Goal: Task Accomplishment & Management: Manage account settings

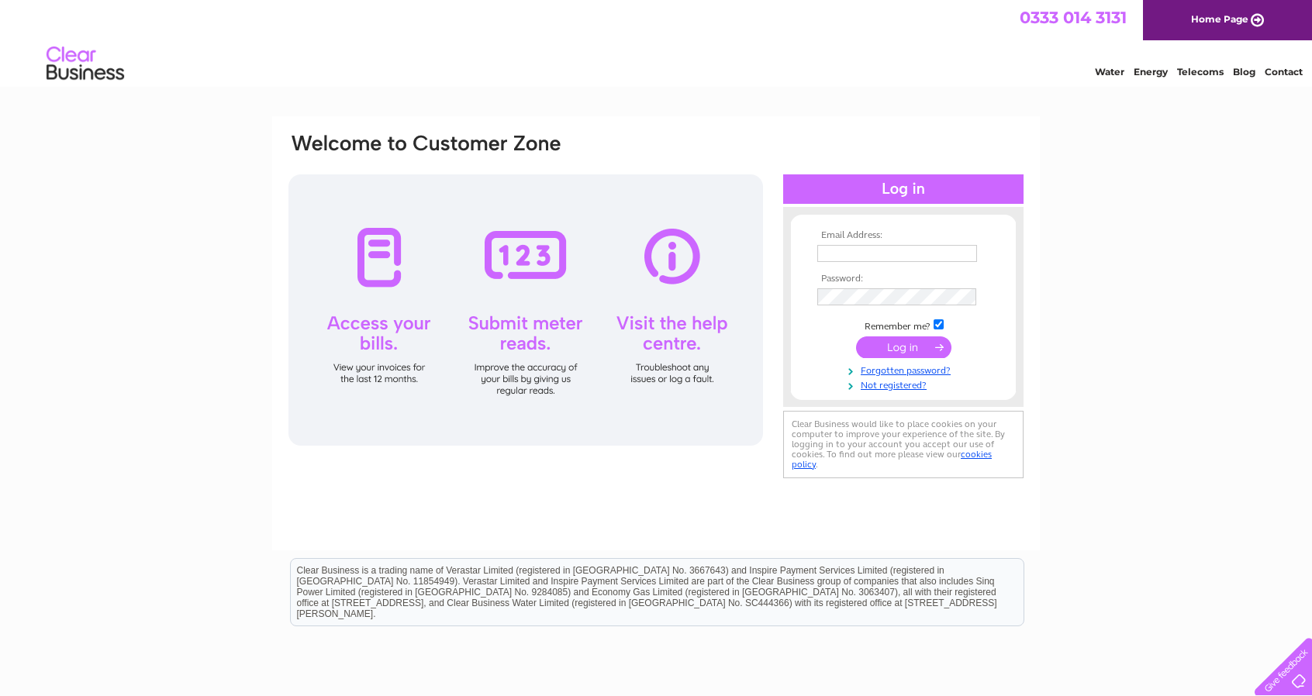
type input "angus.currie@centralmotorsairdrie.co.uk"
click at [903, 342] on input "submit" at bounding box center [903, 347] width 95 height 22
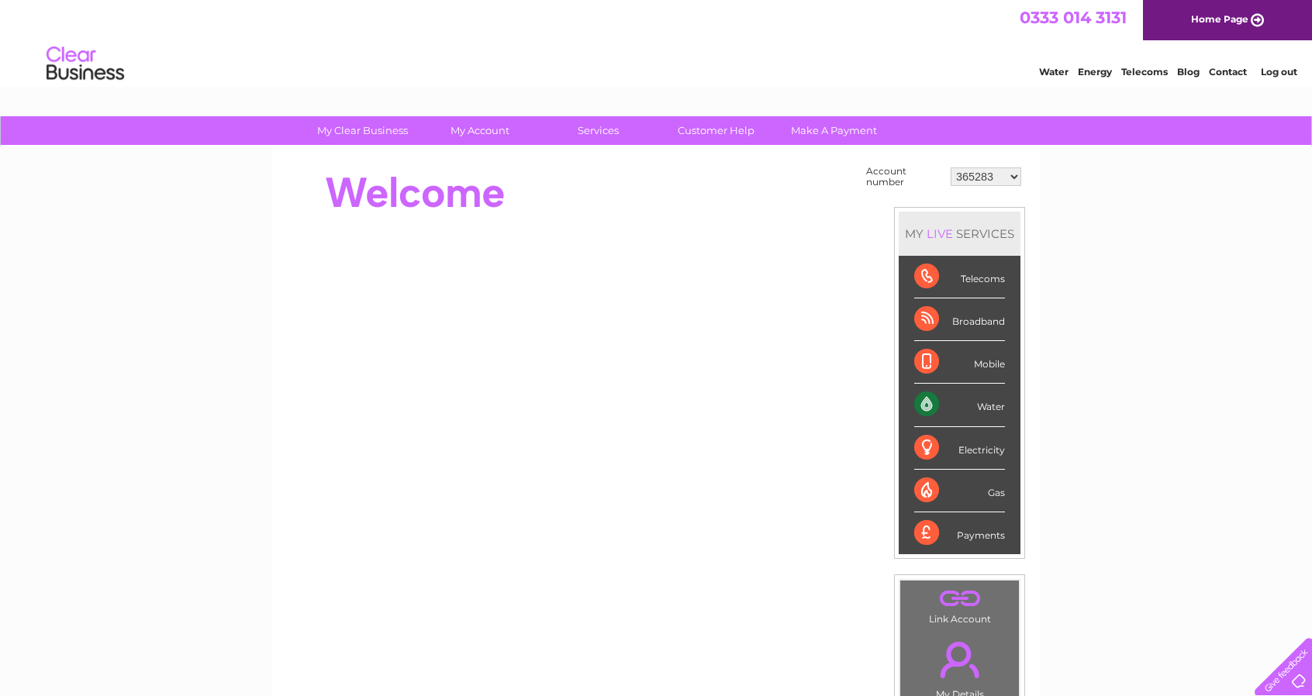
click at [1016, 176] on select "365283 30321724 30322625" at bounding box center [986, 176] width 71 height 19
select select "30321724"
click at [951, 167] on select "365283 30321724 30322625" at bounding box center [986, 176] width 71 height 19
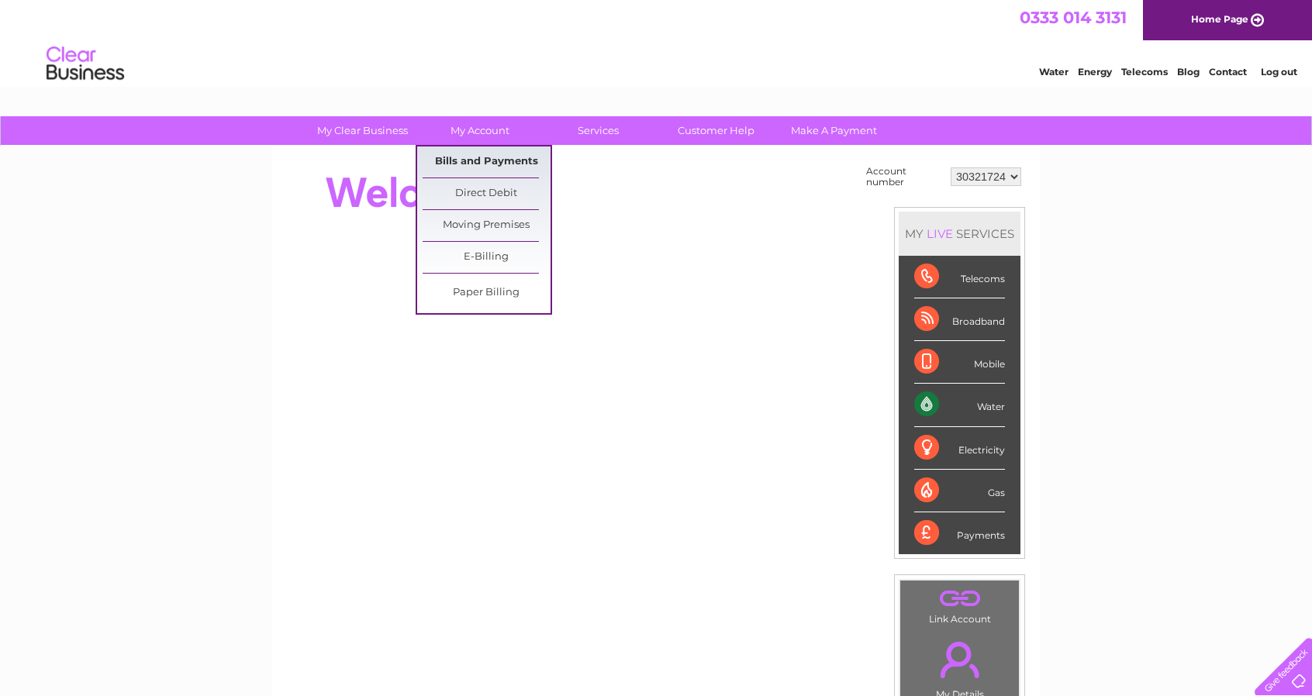
click at [464, 156] on link "Bills and Payments" at bounding box center [487, 162] width 128 height 31
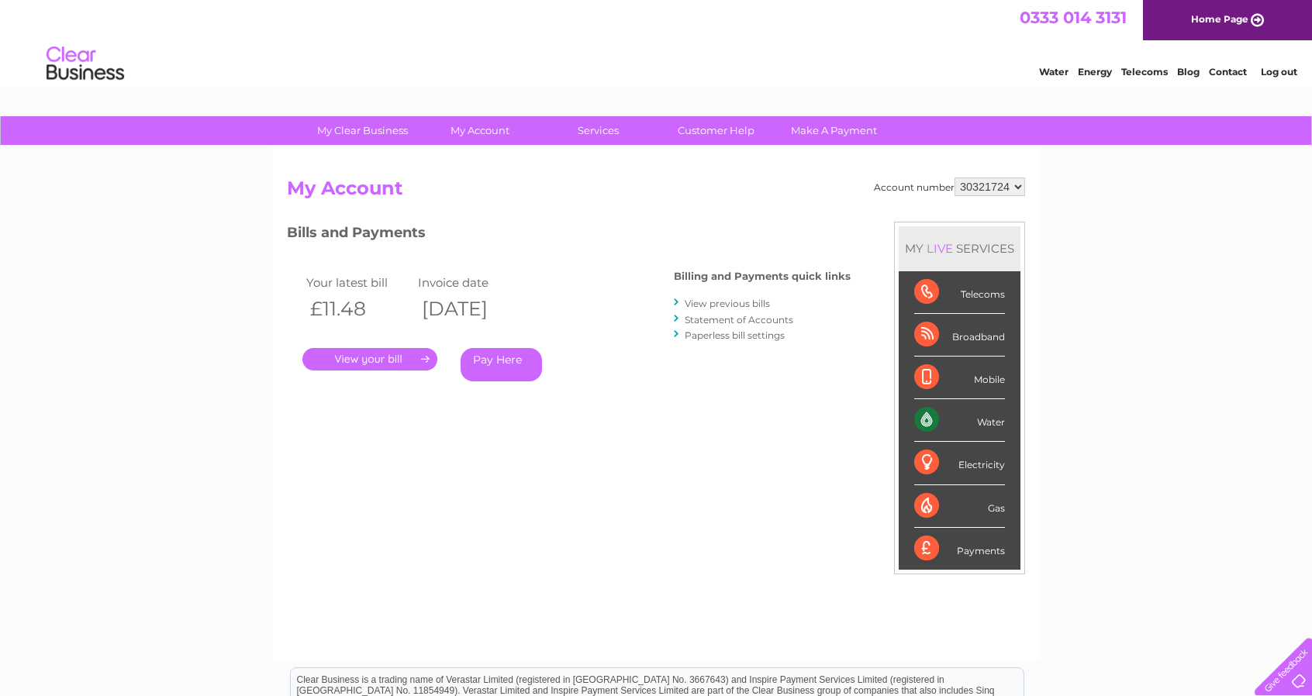
click at [1014, 182] on select "365283 30321724 30322625" at bounding box center [989, 187] width 71 height 19
select select "30322625"
click at [955, 178] on select "365283 30321724 30322625" at bounding box center [989, 187] width 71 height 19
click at [716, 319] on link "Statement of Accounts" at bounding box center [739, 320] width 109 height 12
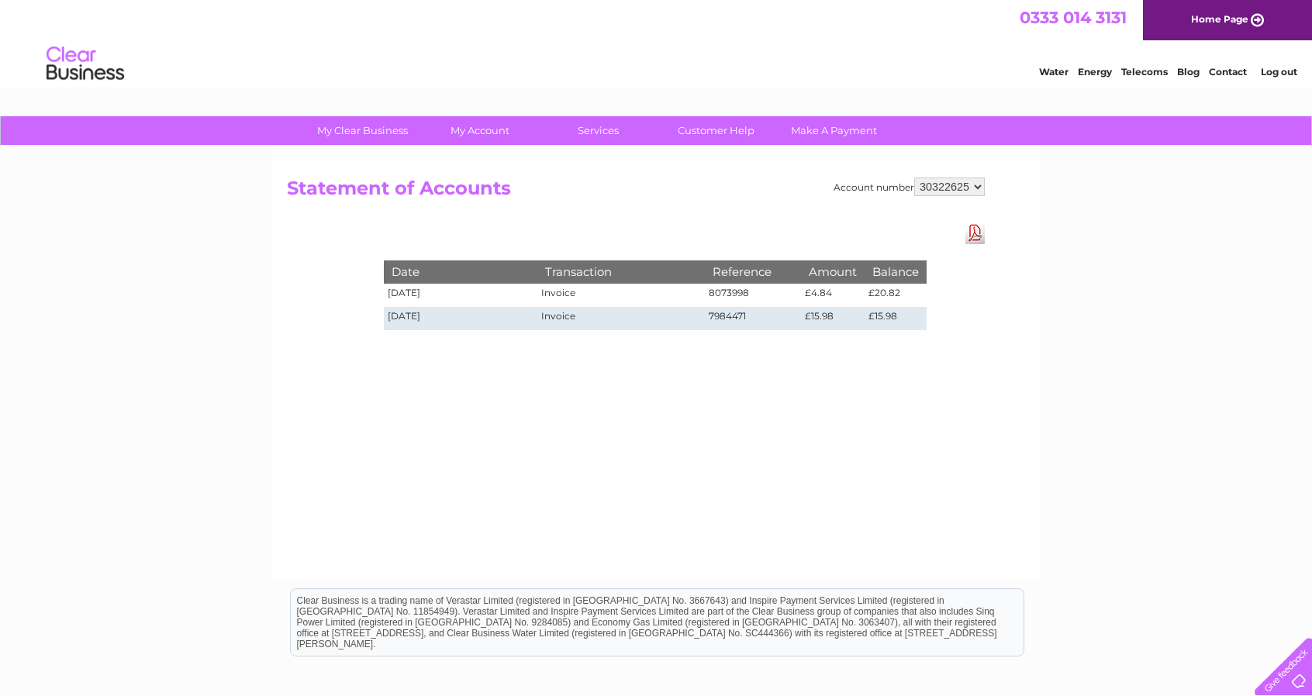
click at [976, 185] on select "365283 30321724 30322625" at bounding box center [949, 187] width 71 height 19
select select "365283"
click at [915, 178] on select "365283 30321724 30322625" at bounding box center [949, 187] width 71 height 19
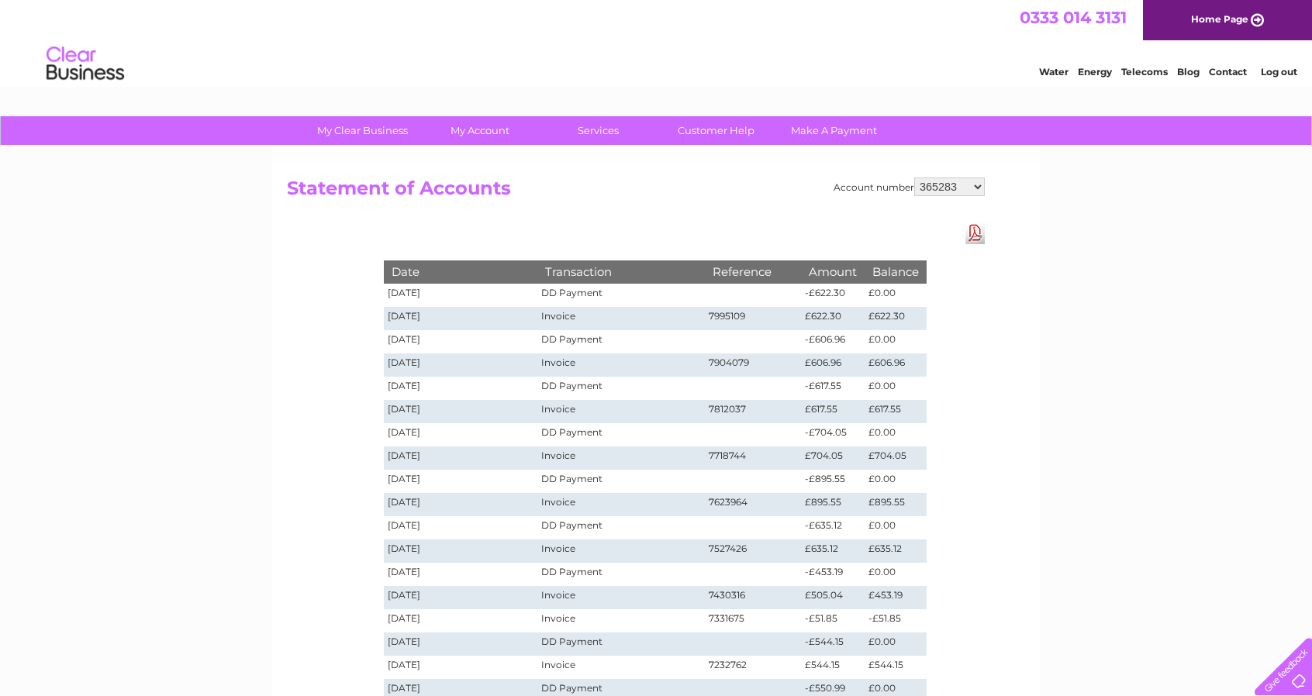
click at [979, 184] on select "365283 30321724 30322625" at bounding box center [949, 187] width 71 height 19
select select "30321724"
click at [915, 178] on select "365283 30321724 30322625" at bounding box center [949, 187] width 71 height 19
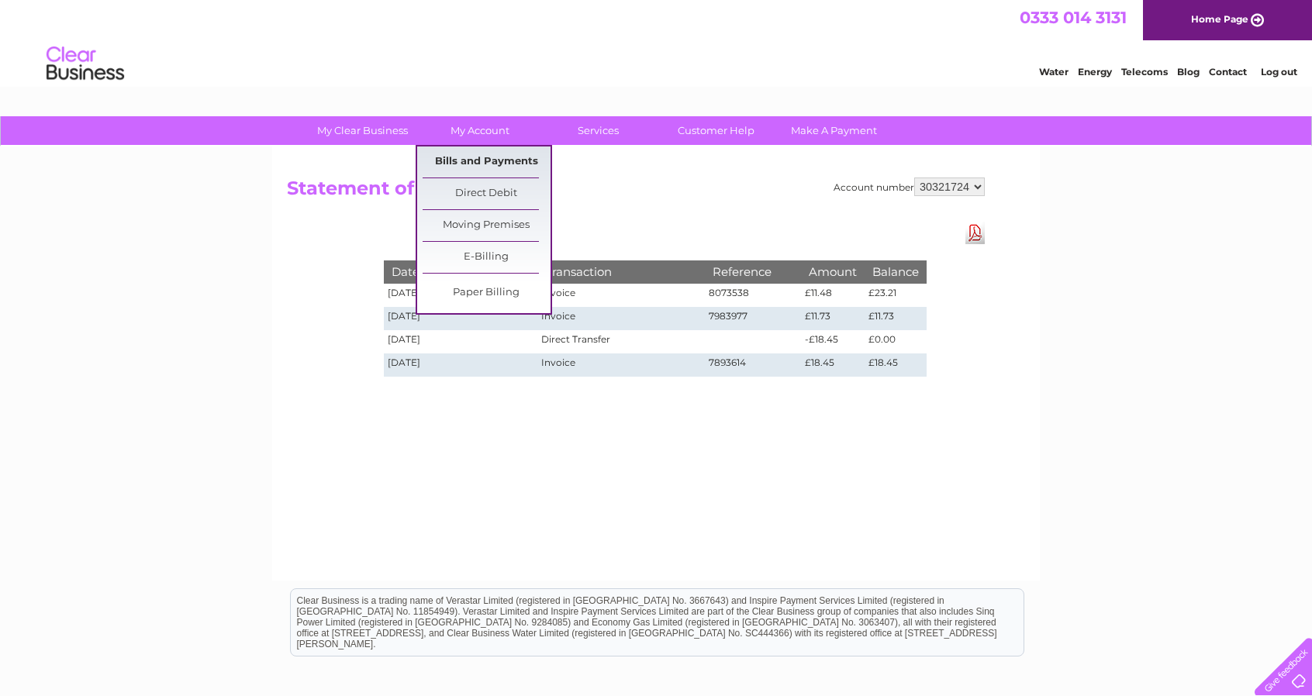
click at [475, 159] on link "Bills and Payments" at bounding box center [487, 162] width 128 height 31
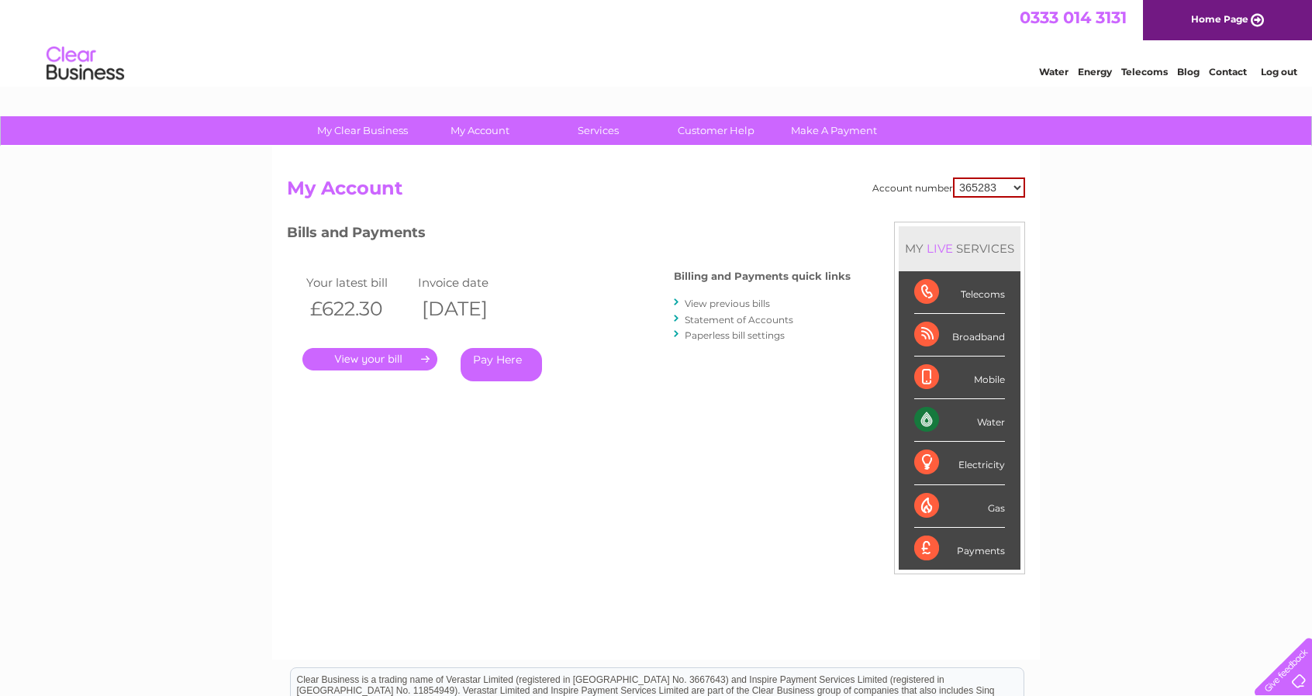
click at [1014, 187] on select "365283 30321724 30322625" at bounding box center [989, 188] width 72 height 20
select select "30321724"
click at [953, 178] on select "365283 30321724 30322625" at bounding box center [989, 188] width 72 height 20
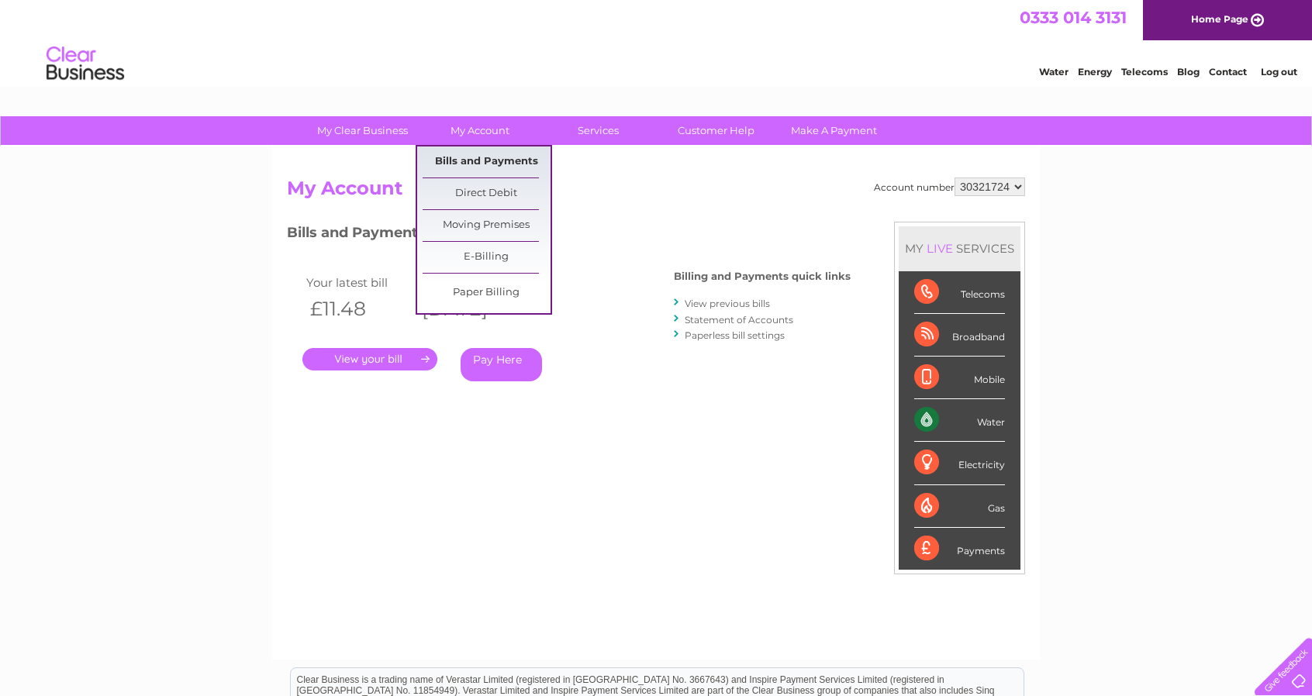
click at [482, 155] on link "Bills and Payments" at bounding box center [487, 162] width 128 height 31
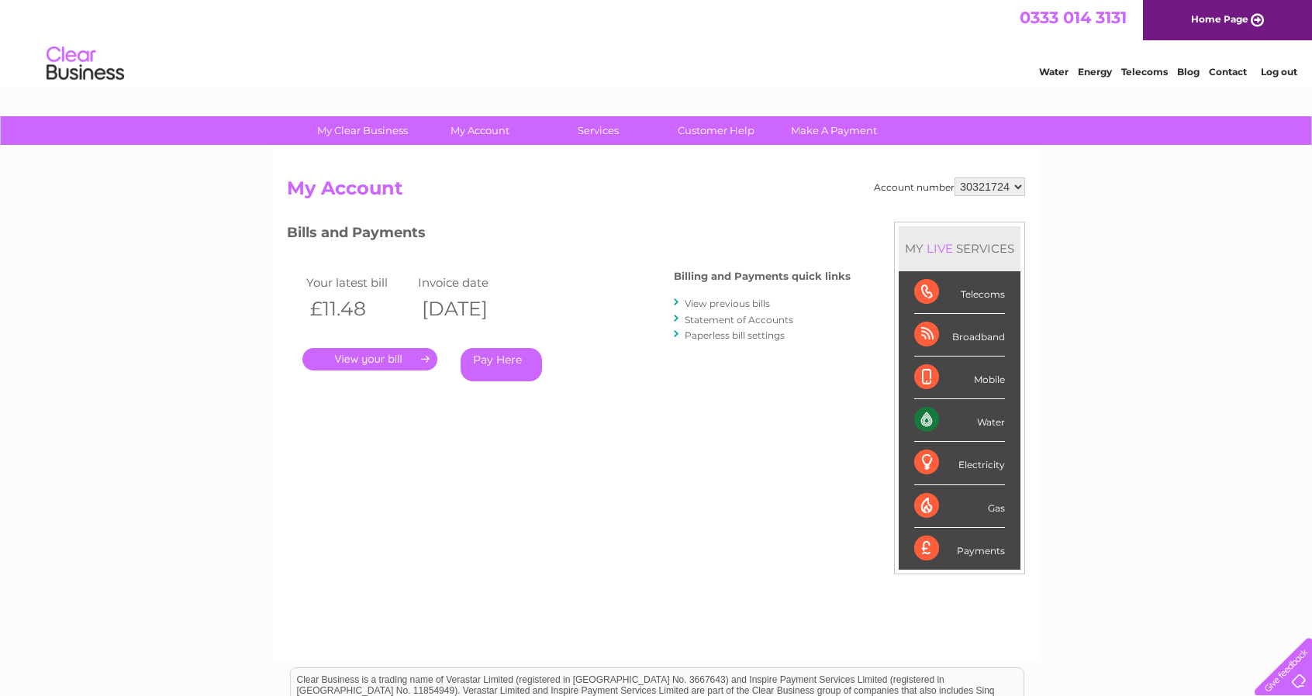
click at [424, 358] on link "." at bounding box center [369, 359] width 135 height 22
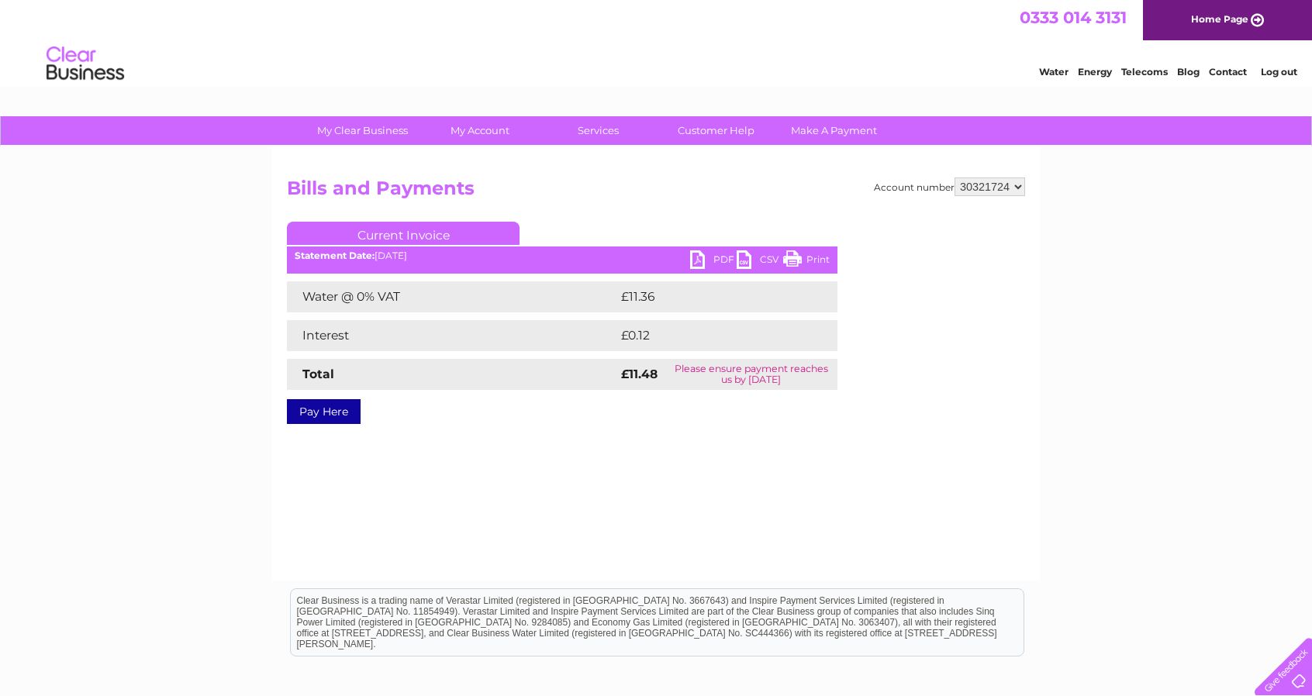
click at [714, 260] on link "PDF" at bounding box center [713, 261] width 47 height 22
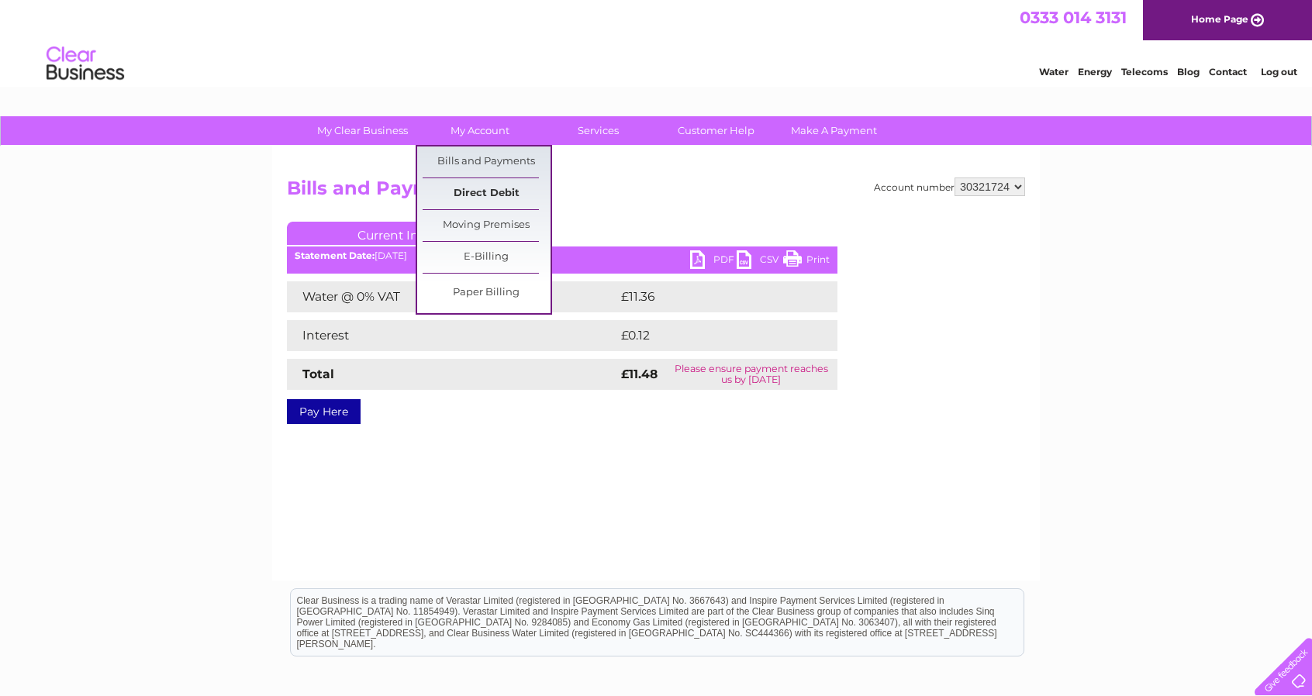
click at [478, 188] on link "Direct Debit" at bounding box center [487, 193] width 128 height 31
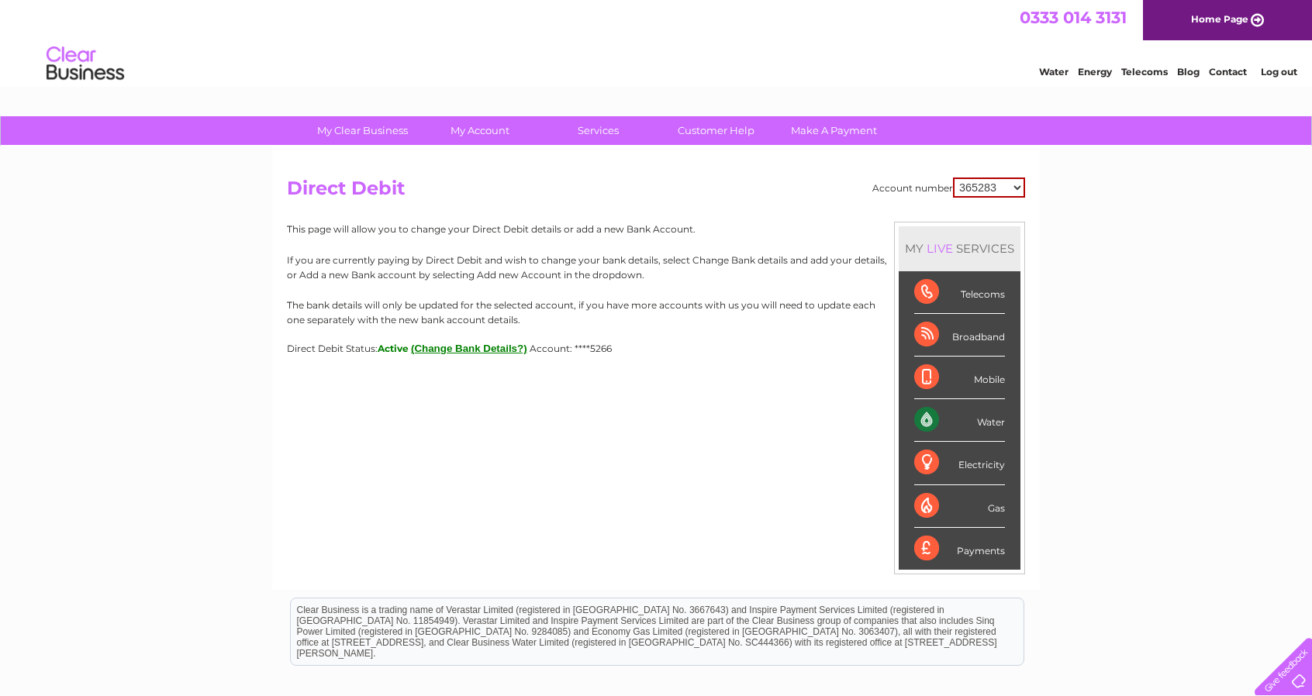
click at [1018, 185] on select "365283 30321724 30322625" at bounding box center [989, 188] width 72 height 20
select select "30321724"
click at [953, 178] on select "365283 30321724 30322625" at bounding box center [989, 188] width 72 height 20
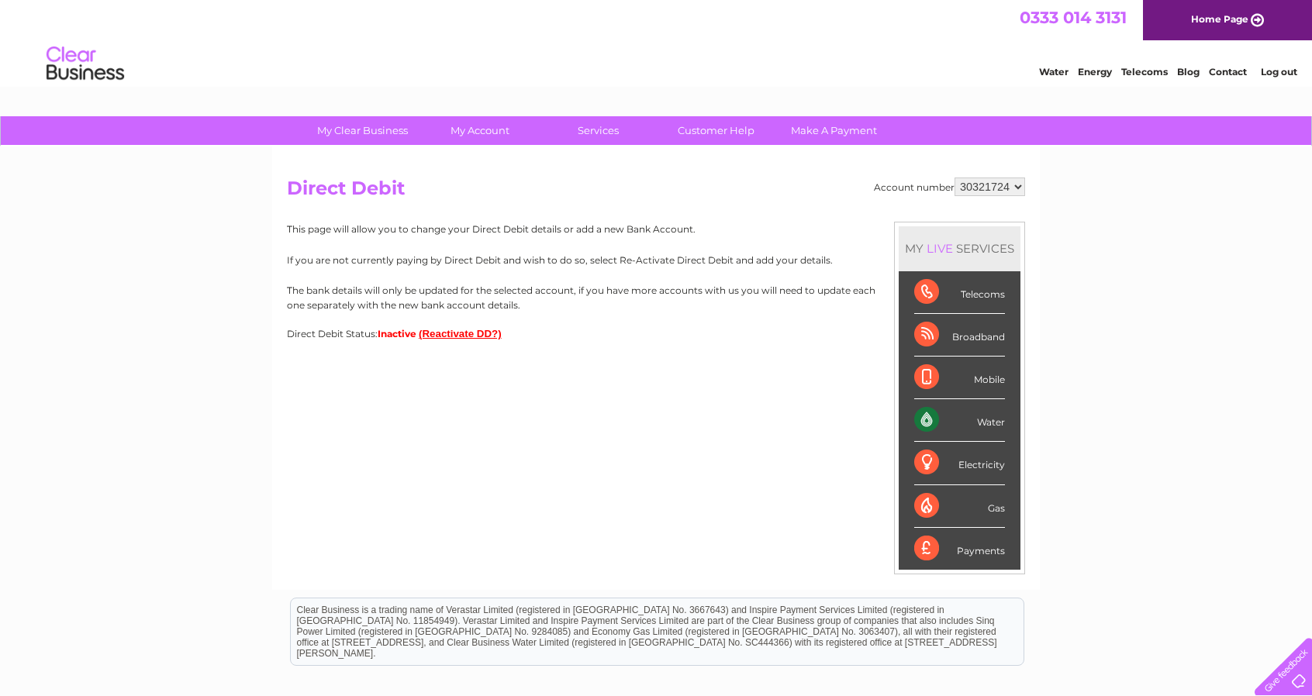
click at [1016, 183] on select "365283 30321724 30322625" at bounding box center [989, 187] width 71 height 19
select select "30322625"
click at [955, 178] on select "365283 30321724 30322625" at bounding box center [989, 187] width 71 height 19
click at [460, 334] on button "(Reactivate DD?)" at bounding box center [460, 334] width 83 height 12
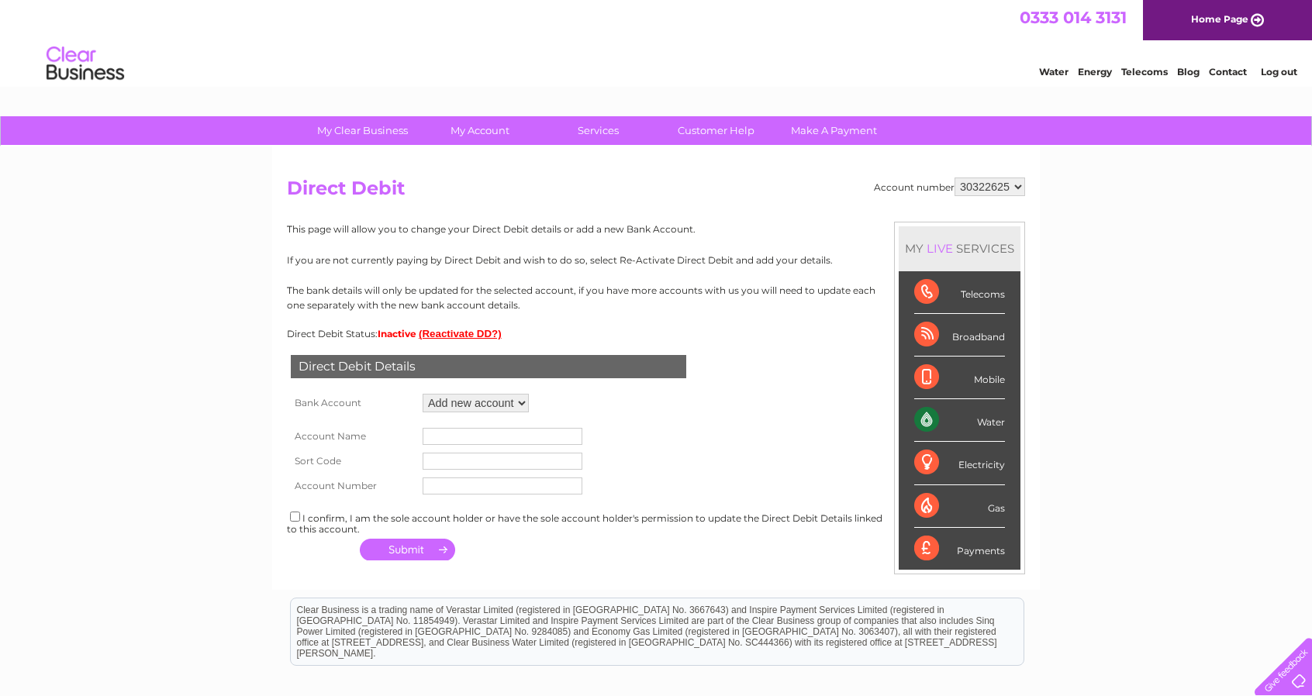
click at [519, 404] on select "Add new account" at bounding box center [476, 403] width 106 height 19
click at [485, 432] on input "text" at bounding box center [503, 436] width 160 height 17
type input "Central Motors (Calderbank) Ltd"
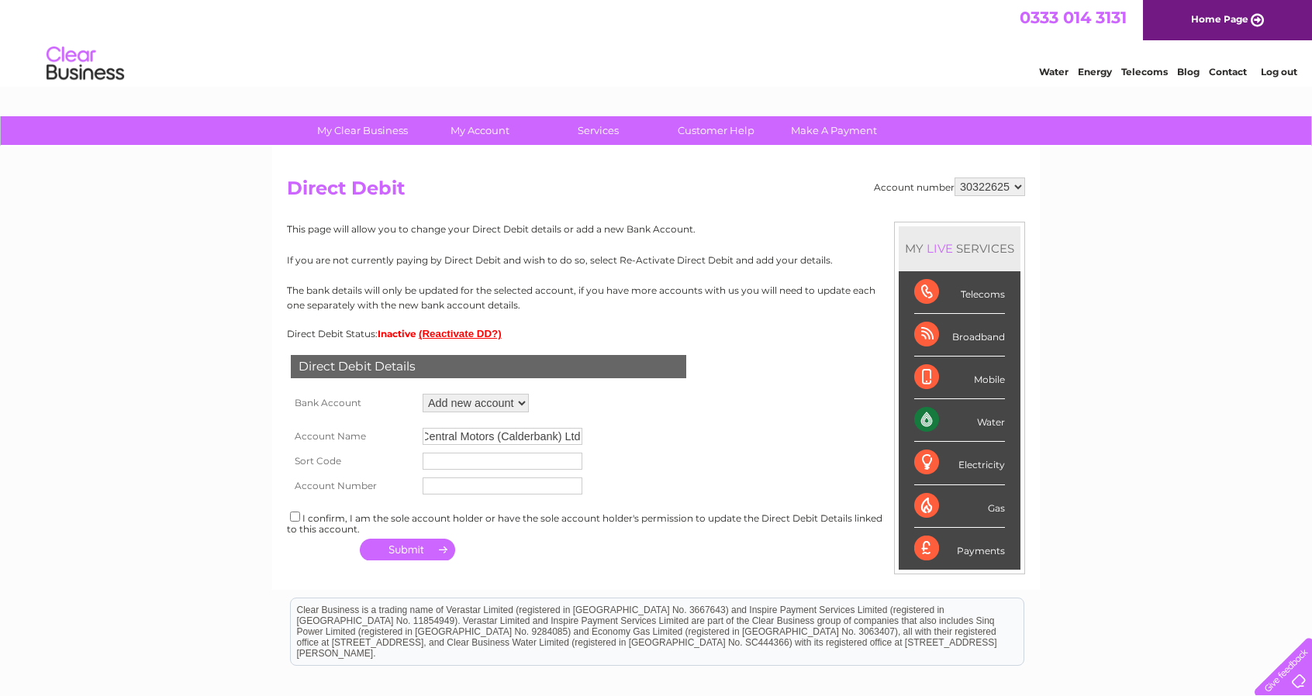
scroll to position [0, 0]
click at [462, 460] on input "text" at bounding box center [503, 461] width 160 height 17
type input "831511"
drag, startPoint x: 432, startPoint y: 489, endPoint x: 445, endPoint y: 488, distance: 13.2
click at [432, 489] on input "0125266" at bounding box center [503, 487] width 161 height 19
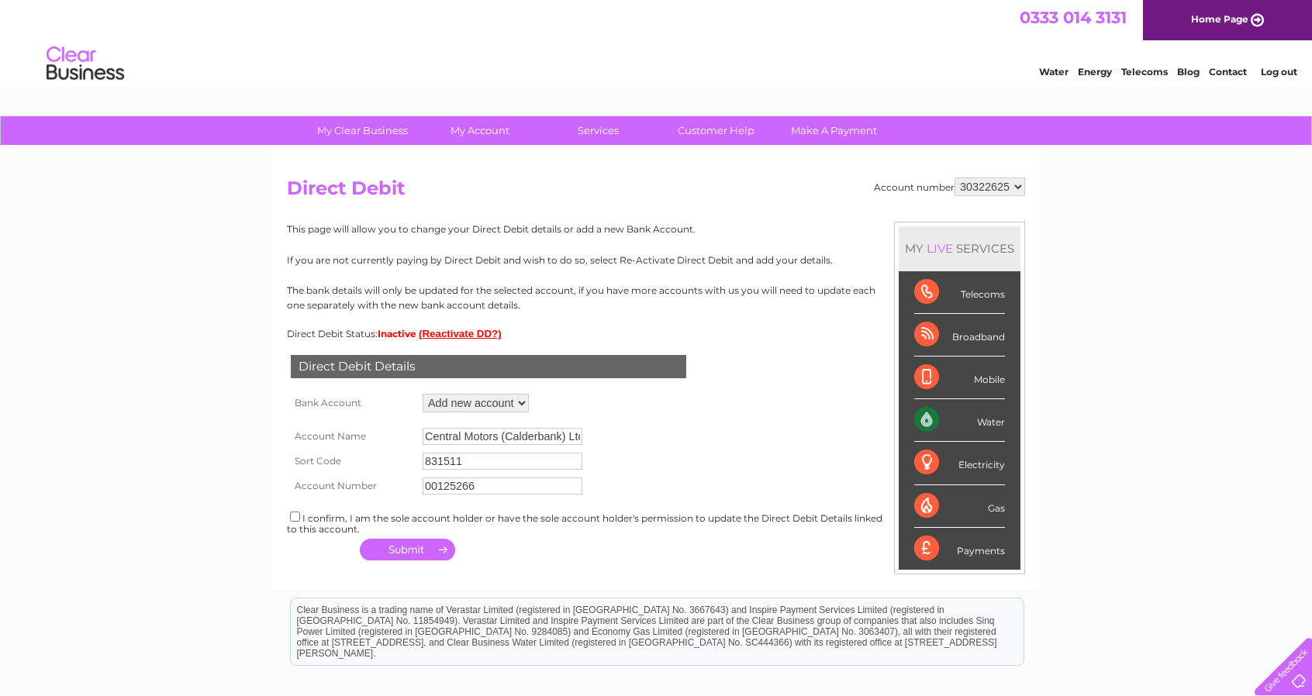
type input "00125266"
click at [295, 519] on input "checkbox" at bounding box center [295, 517] width 10 height 10
checkbox input "true"
click at [406, 556] on button "button" at bounding box center [407, 550] width 95 height 22
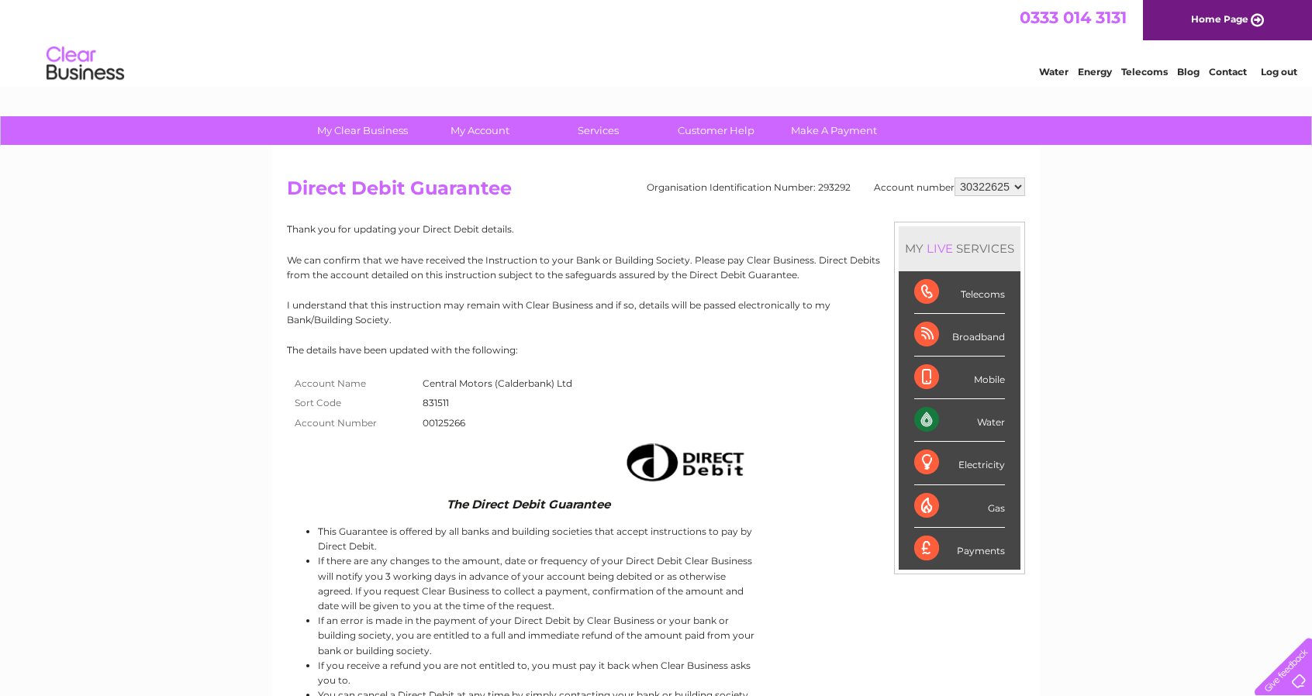
click at [1017, 183] on select "365283 30321724 30322625" at bounding box center [989, 187] width 71 height 19
select select "30321724"
click at [955, 178] on select "365283 30321724 30322625" at bounding box center [989, 187] width 71 height 19
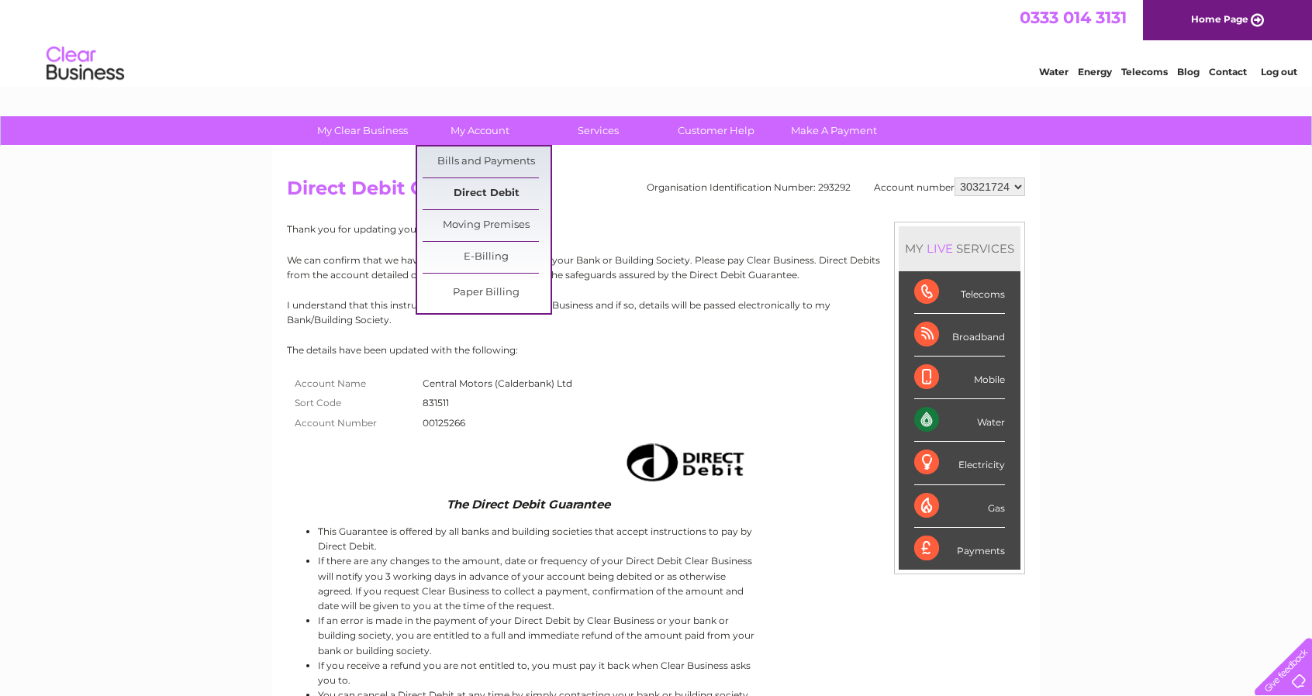
click at [470, 193] on link "Direct Debit" at bounding box center [487, 193] width 128 height 31
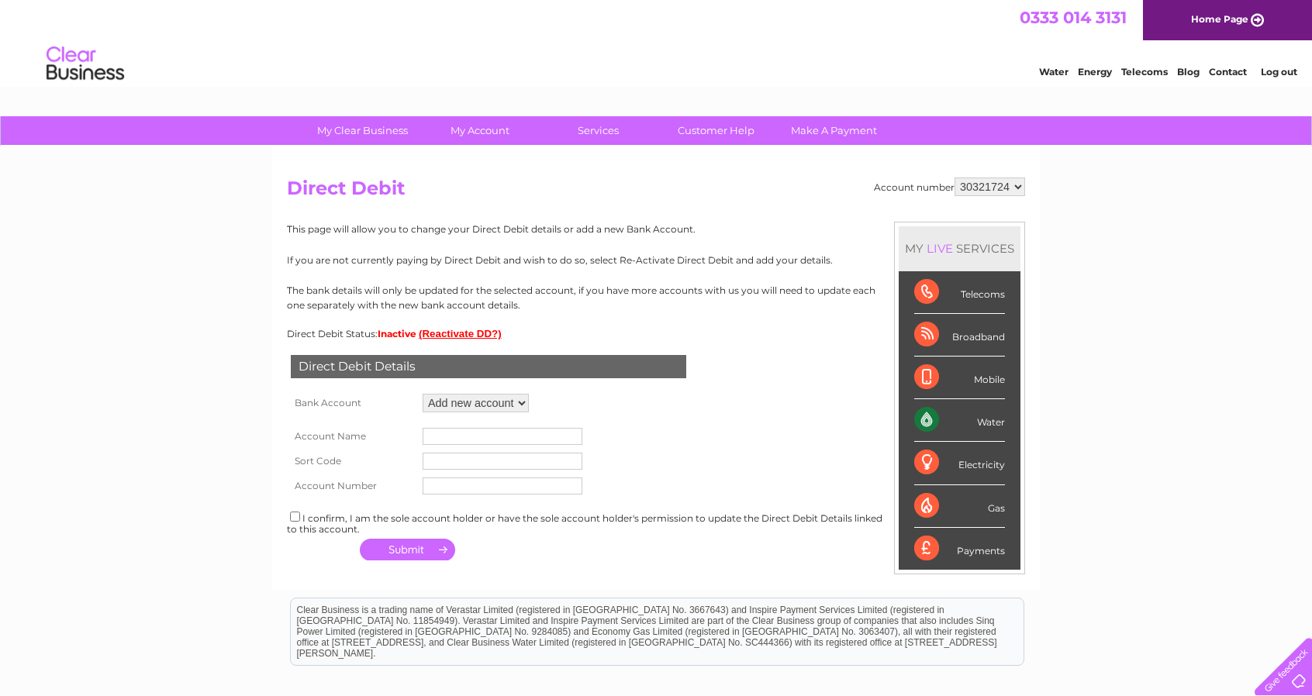
click at [457, 440] on input "text" at bounding box center [503, 436] width 160 height 17
type input "Central Motors (Calderbank) Ltd"
click at [485, 464] on input "text" at bounding box center [503, 461] width 160 height 17
type input "831511"
click at [490, 493] on input "text" at bounding box center [503, 486] width 160 height 17
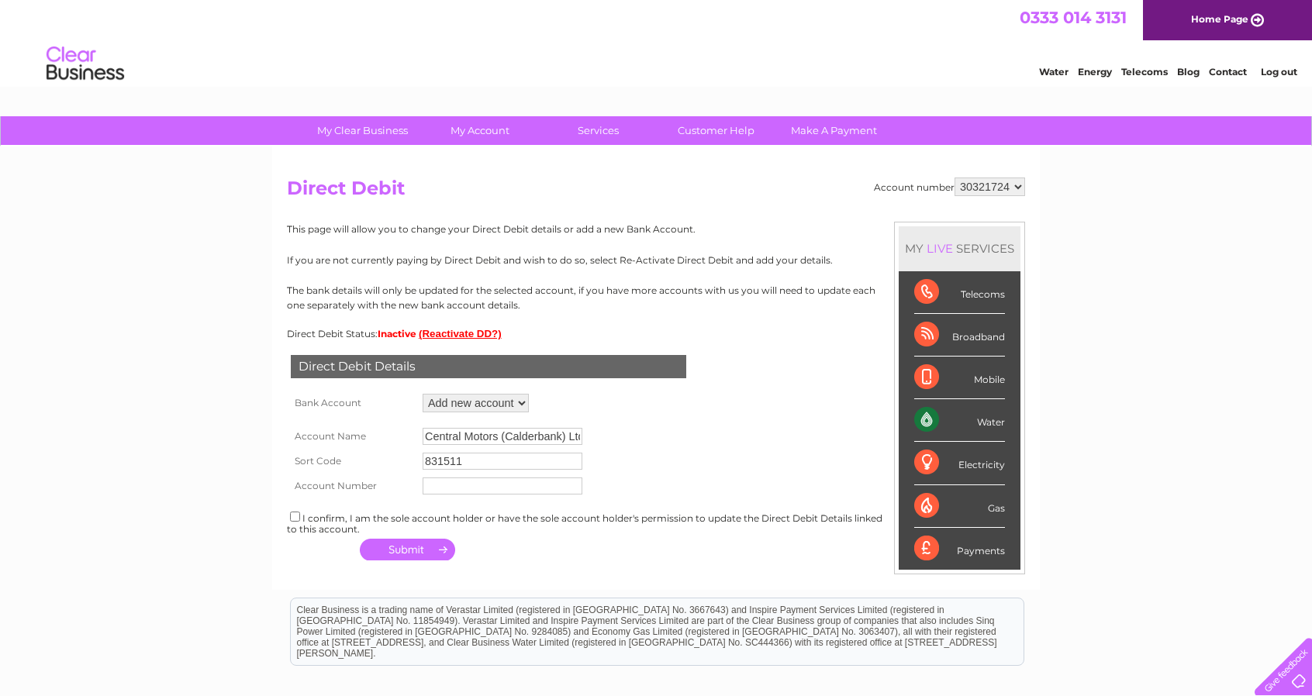
type input "00125266"
click at [294, 517] on input "checkbox" at bounding box center [295, 517] width 10 height 10
checkbox input "true"
click at [411, 552] on button "button" at bounding box center [407, 550] width 95 height 22
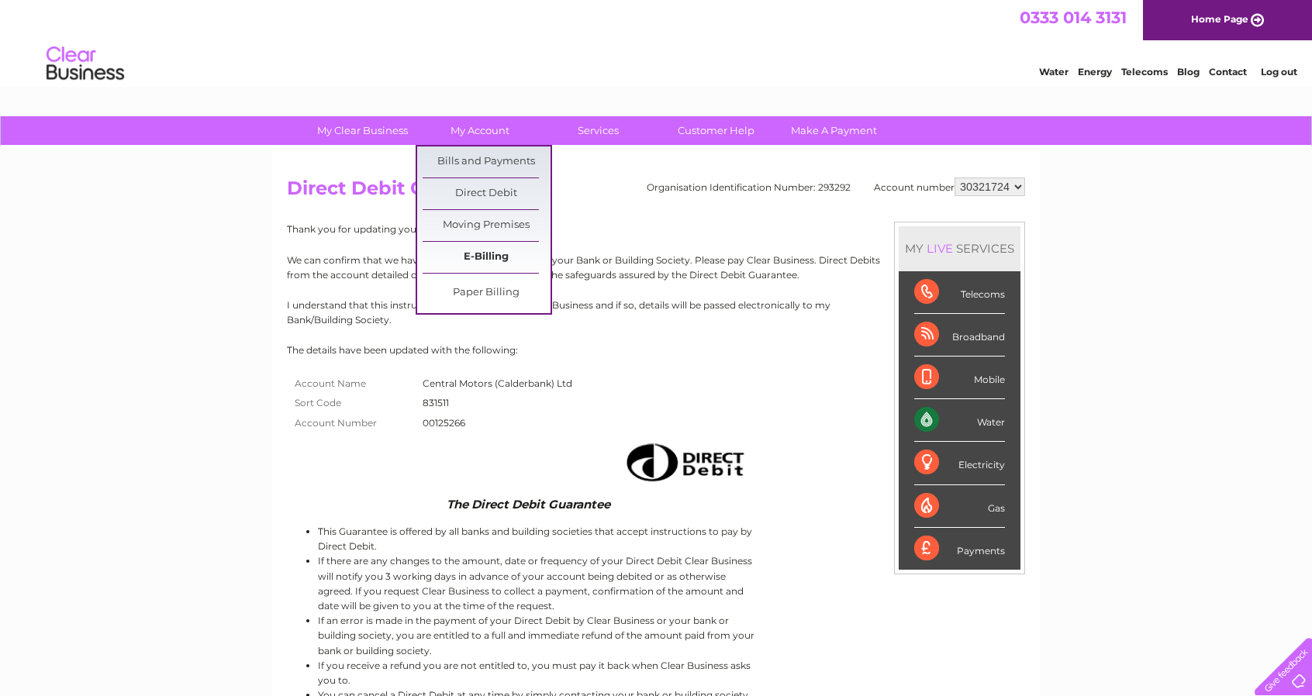
click at [493, 251] on link "E-Billing" at bounding box center [487, 257] width 128 height 31
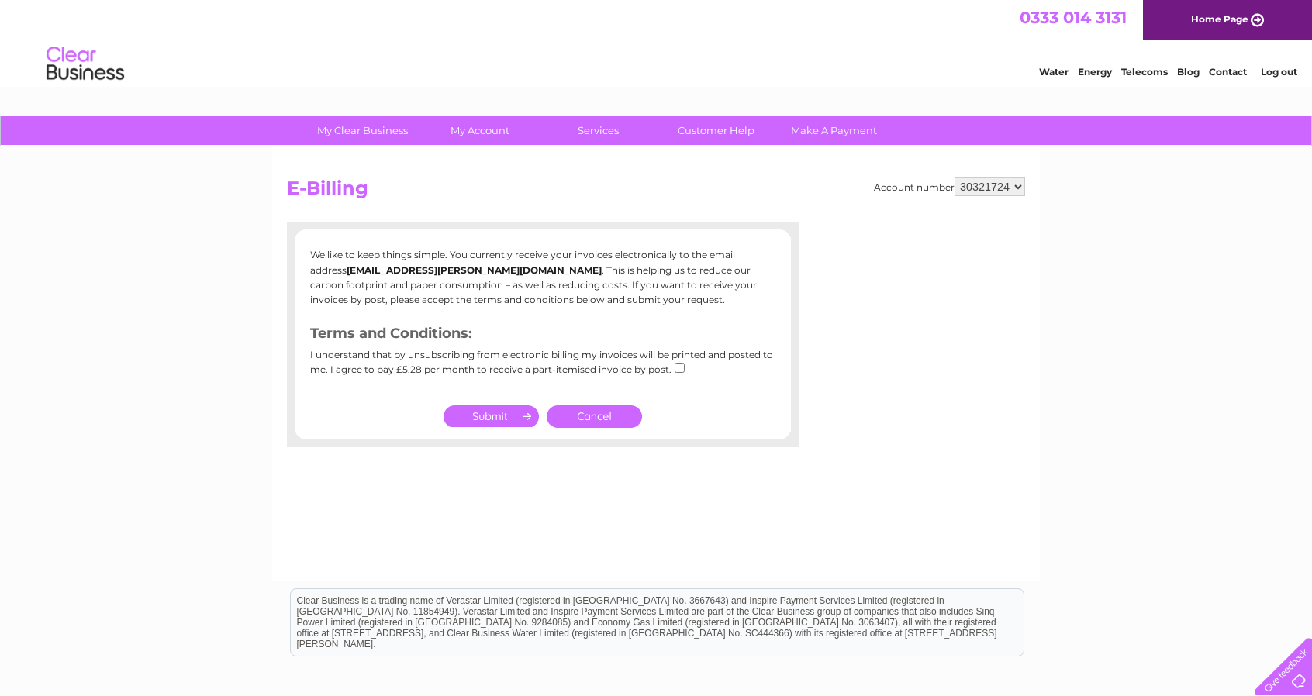
click at [1019, 187] on select "365283 30321724 30322625" at bounding box center [989, 187] width 71 height 19
select select "30322625"
click at [955, 178] on select "365283 30321724 30322625" at bounding box center [989, 187] width 71 height 19
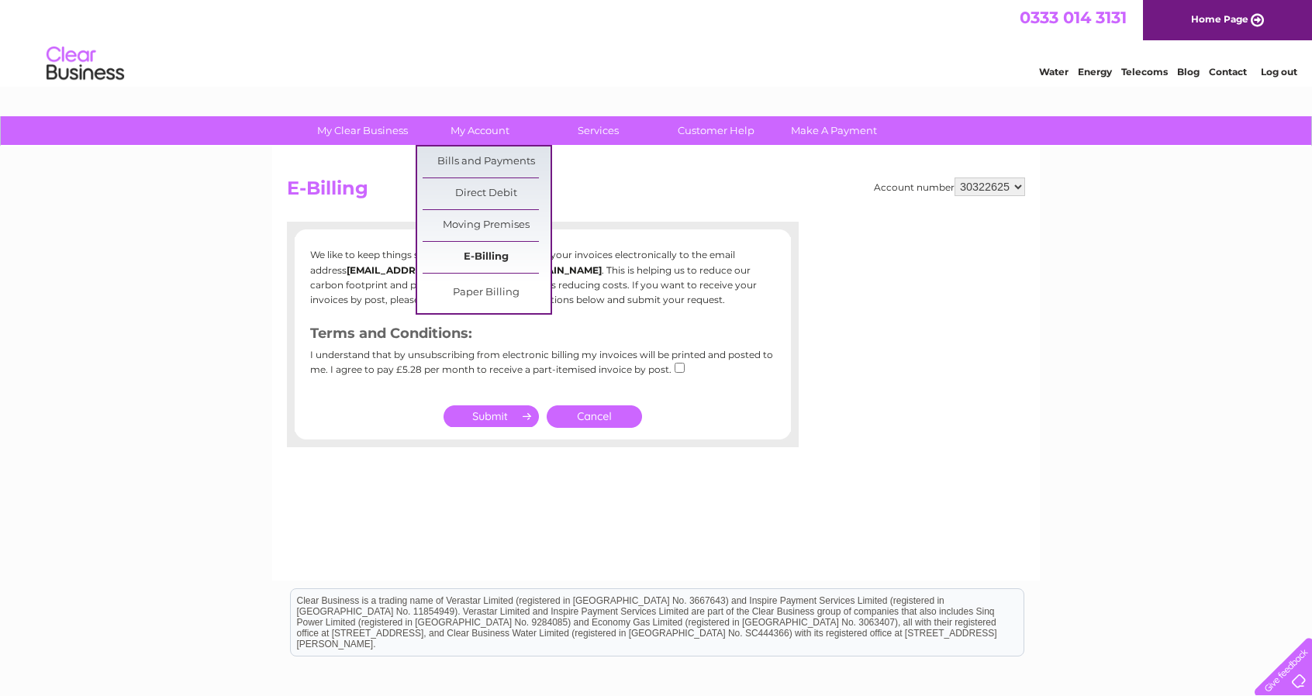
click at [496, 248] on link "E-Billing" at bounding box center [487, 257] width 128 height 31
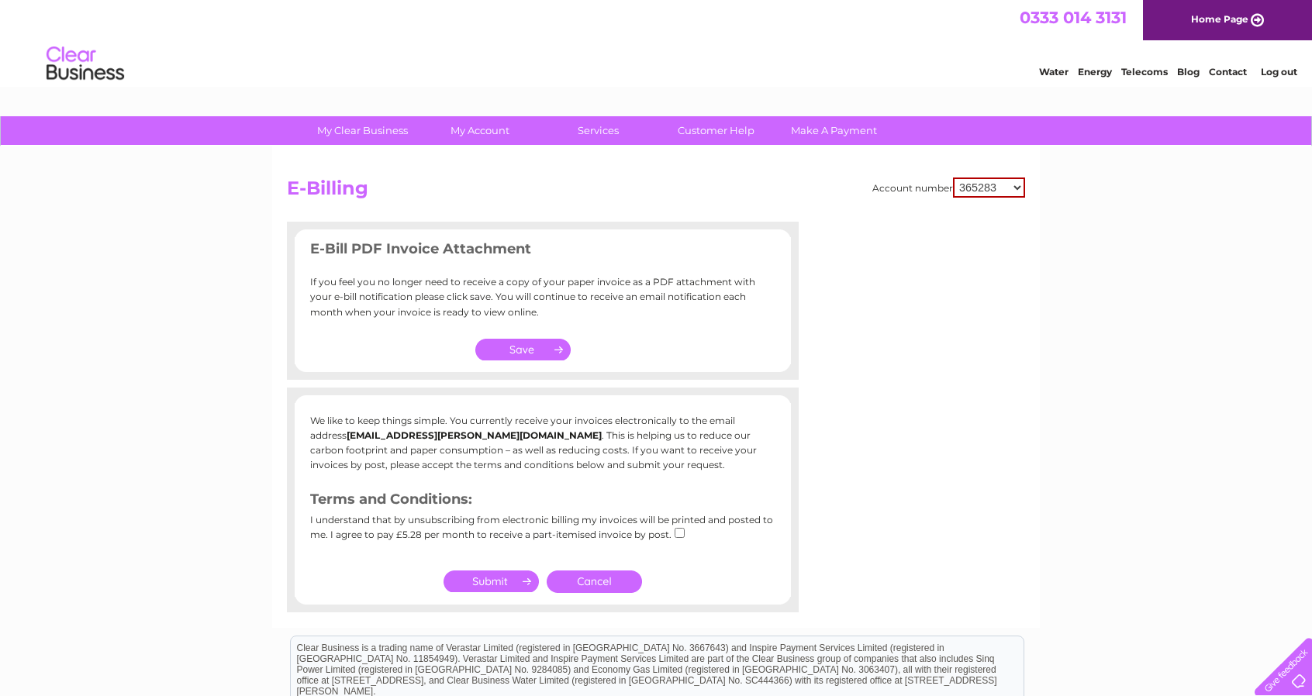
click at [483, 575] on input "submit" at bounding box center [490, 582] width 95 height 22
click at [506, 581] on input "submit" at bounding box center [490, 582] width 95 height 22
click at [541, 347] on input "button" at bounding box center [523, 350] width 96 height 22
click at [1015, 182] on select "365283 30321724 30322625" at bounding box center [989, 188] width 72 height 20
select select "30321724"
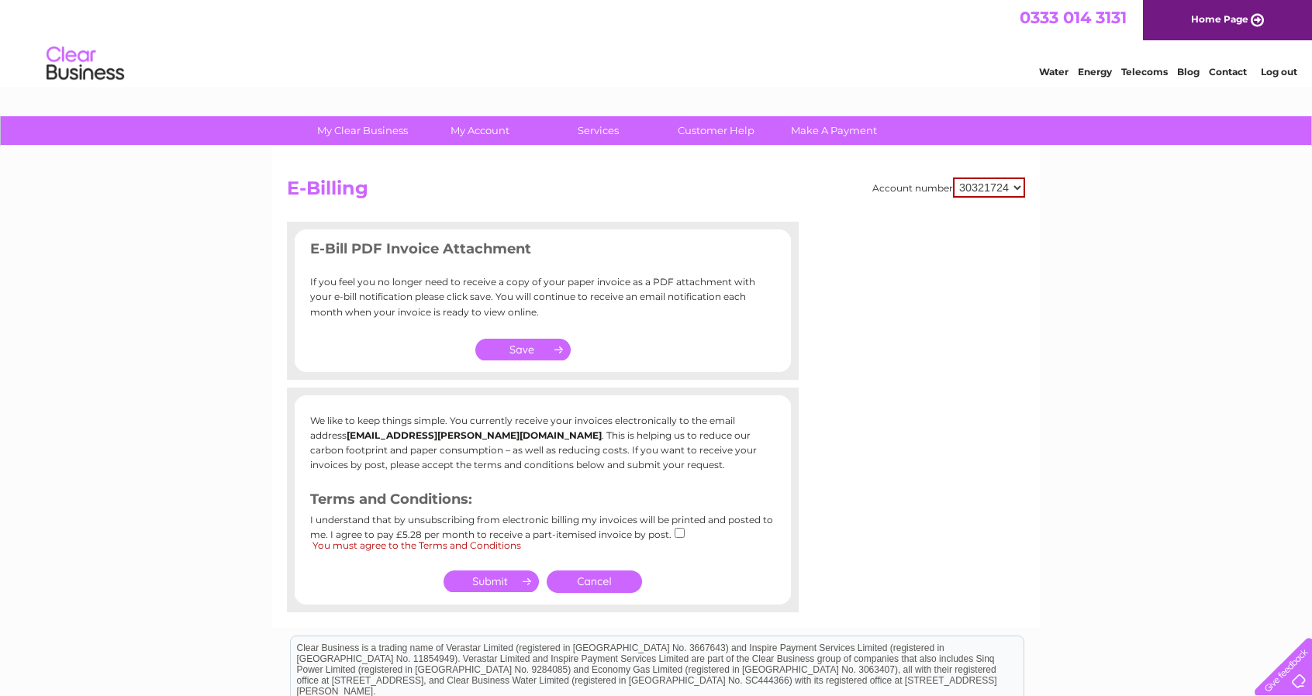
click at [953, 178] on select "365283 30321724 30322625" at bounding box center [989, 188] width 72 height 20
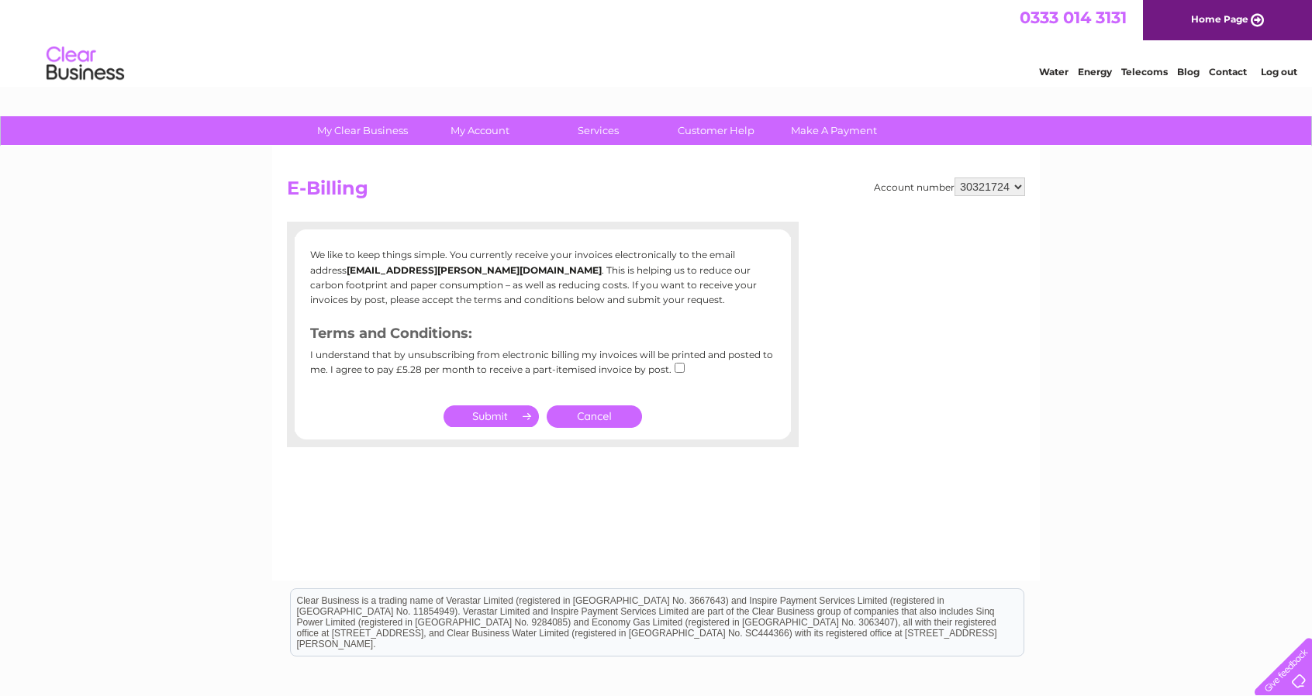
click at [1014, 182] on select "365283 30321724 30322625" at bounding box center [989, 187] width 71 height 19
select select "30322625"
click at [955, 178] on select "365283 30321724 30322625" at bounding box center [989, 187] width 71 height 19
click at [1013, 184] on select "365283 30321724 30322625" at bounding box center [989, 187] width 71 height 19
select select "365283"
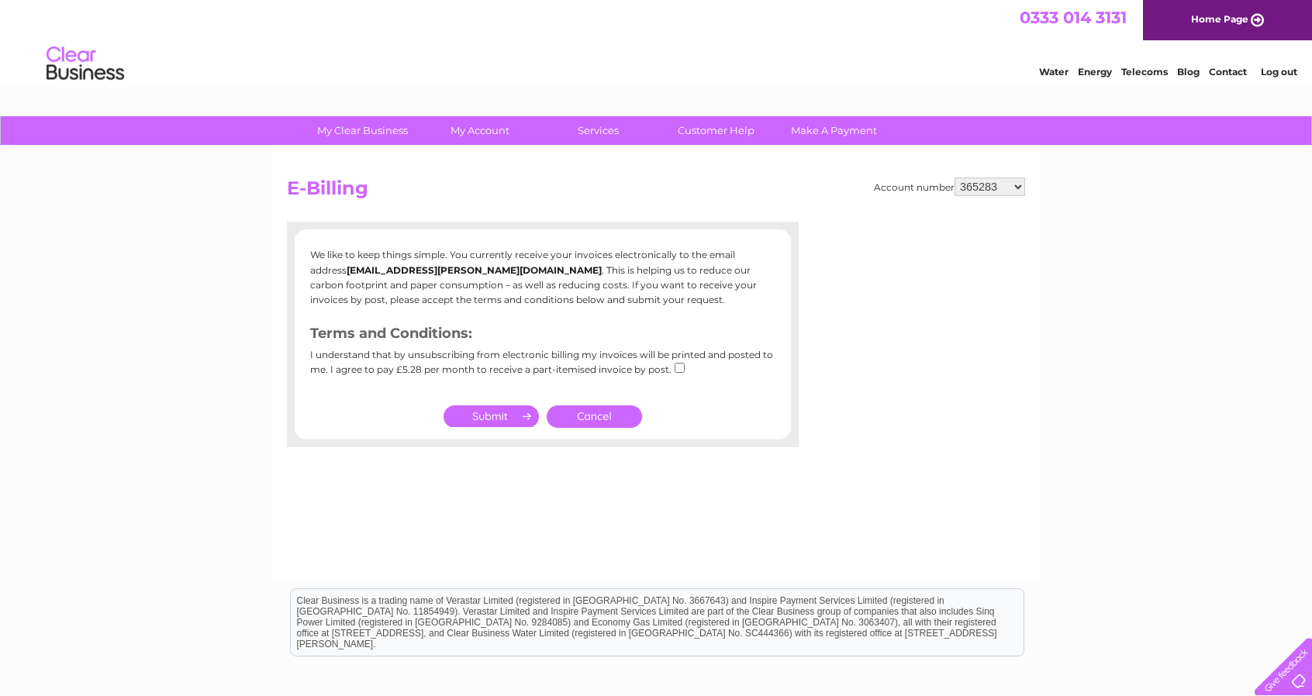
click at [955, 178] on select "365283 30321724 30322625" at bounding box center [989, 187] width 71 height 19
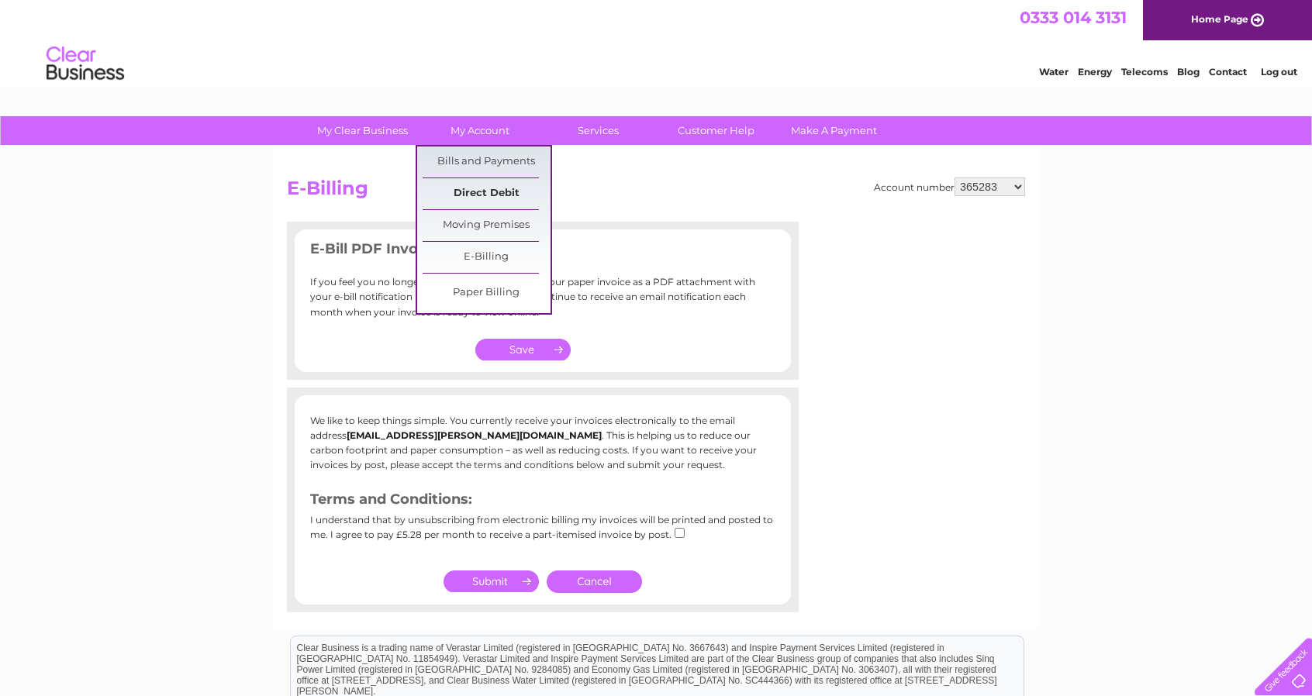
click at [496, 185] on link "Direct Debit" at bounding box center [487, 193] width 128 height 31
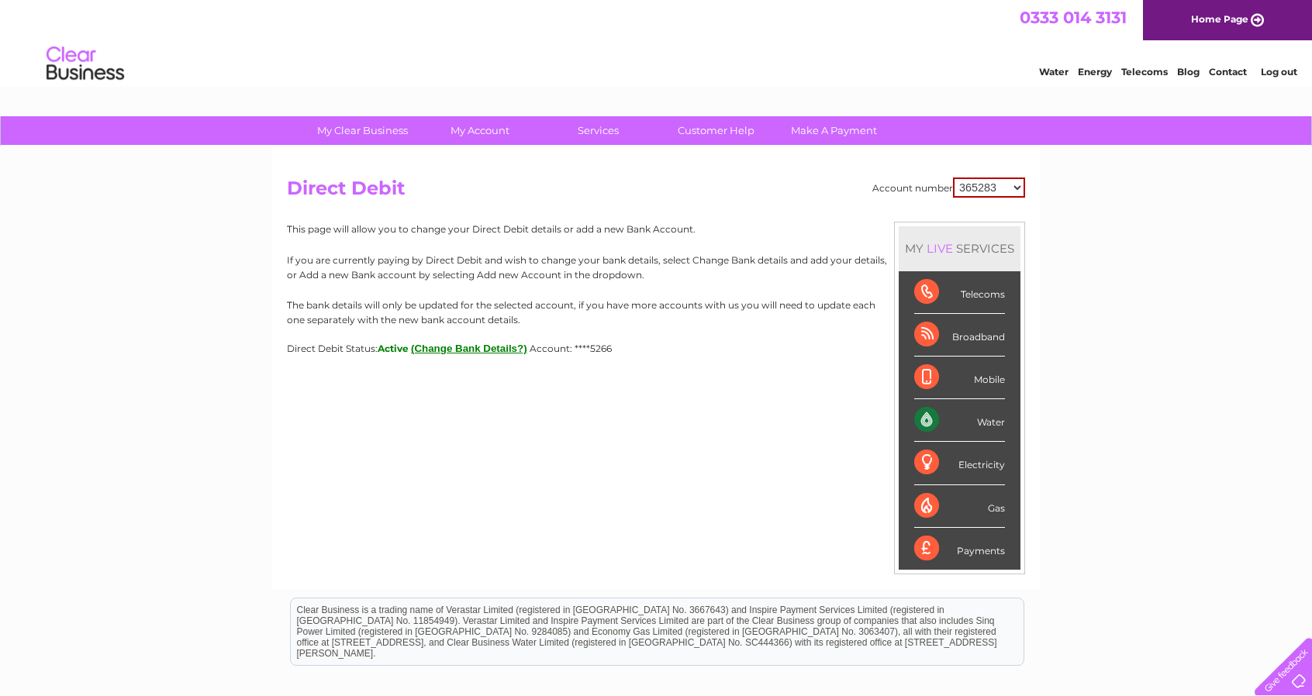
click at [1014, 188] on select "365283 30321724 30322625" at bounding box center [989, 188] width 72 height 20
select select "30321724"
click at [953, 178] on select "365283 30321724 30322625" at bounding box center [989, 188] width 72 height 20
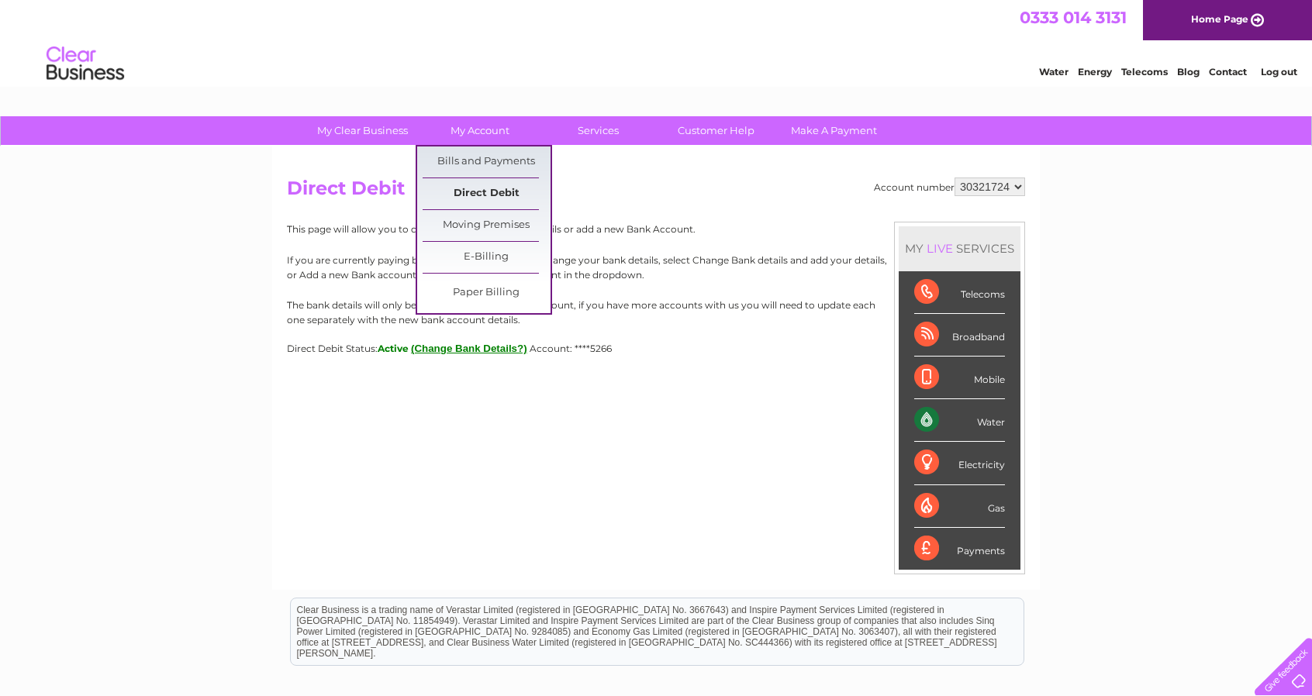
click at [482, 188] on link "Direct Debit" at bounding box center [487, 193] width 128 height 31
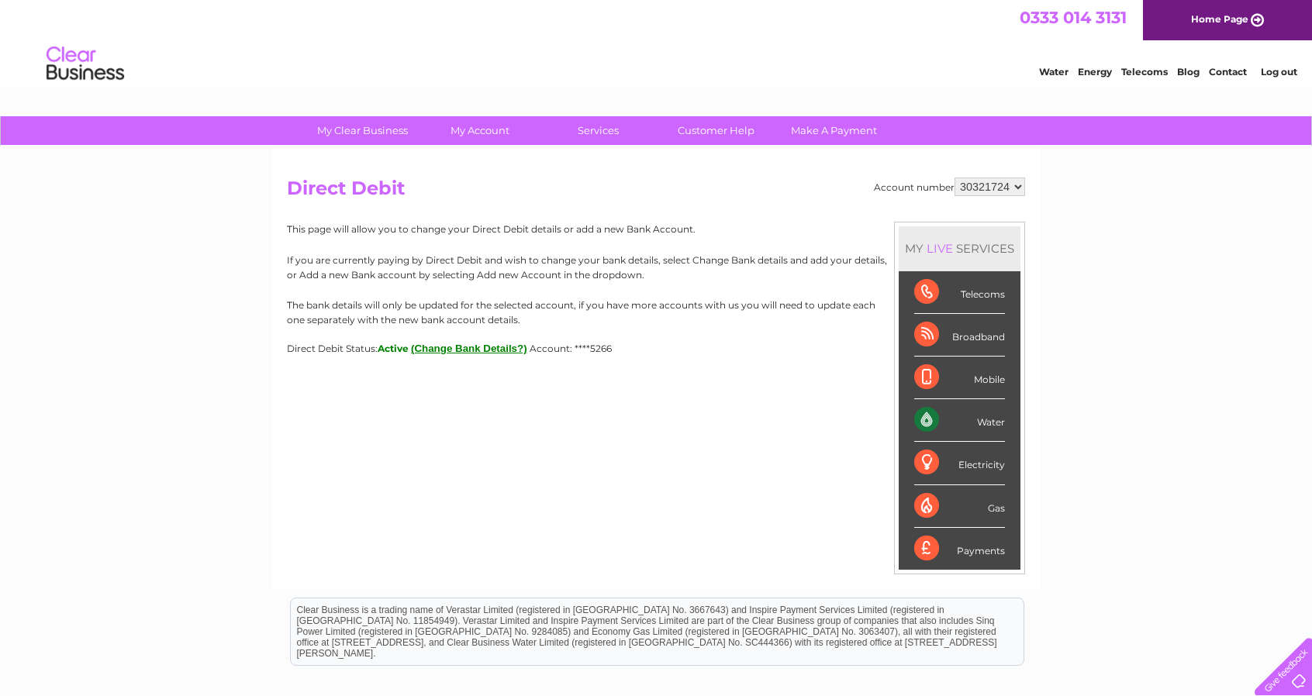
click at [1278, 73] on link "Log out" at bounding box center [1279, 72] width 36 height 12
